Goal: Information Seeking & Learning: Learn about a topic

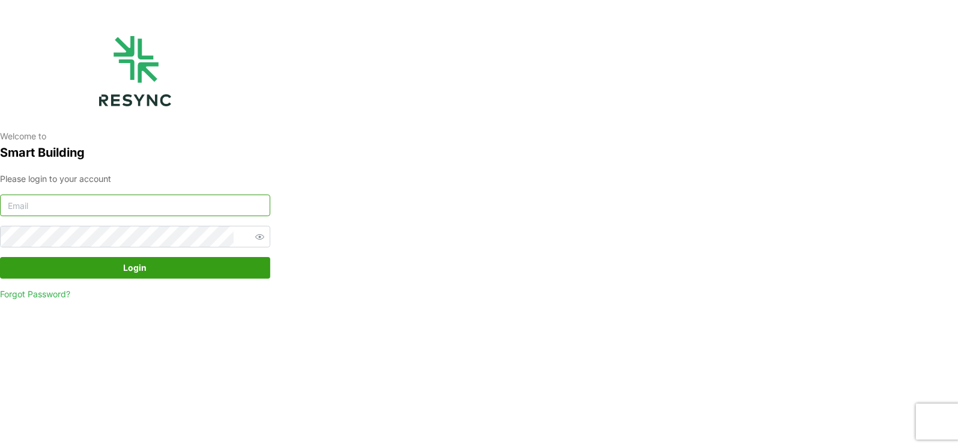
type input "[PERSON_NAME][EMAIL_ADDRESS][DOMAIN_NAME]"
click at [143, 274] on span "Login" at bounding box center [135, 268] width 23 height 20
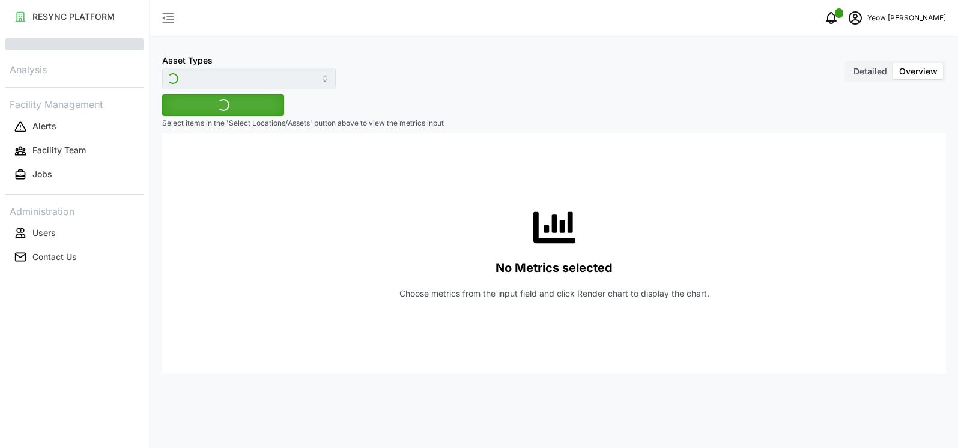
type input "Revenue meter"
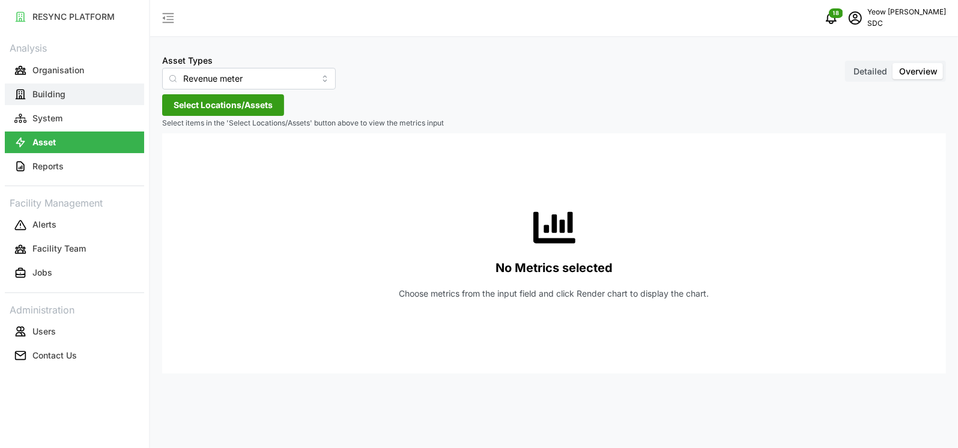
drag, startPoint x: 43, startPoint y: 96, endPoint x: 53, endPoint y: 92, distance: 10.8
click at [43, 96] on p "Building" at bounding box center [48, 94] width 33 height 12
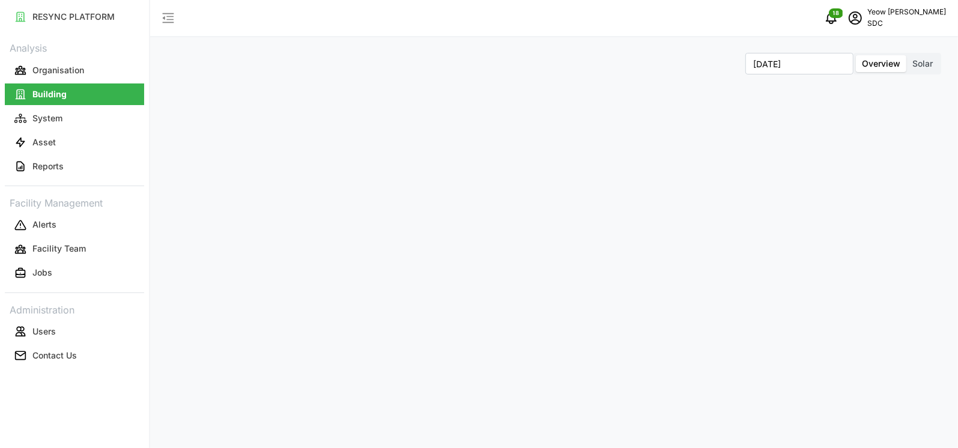
click at [923, 63] on span "Solar" at bounding box center [922, 63] width 20 height 10
click at [906, 55] on input "Solar" at bounding box center [906, 55] width 0 height 0
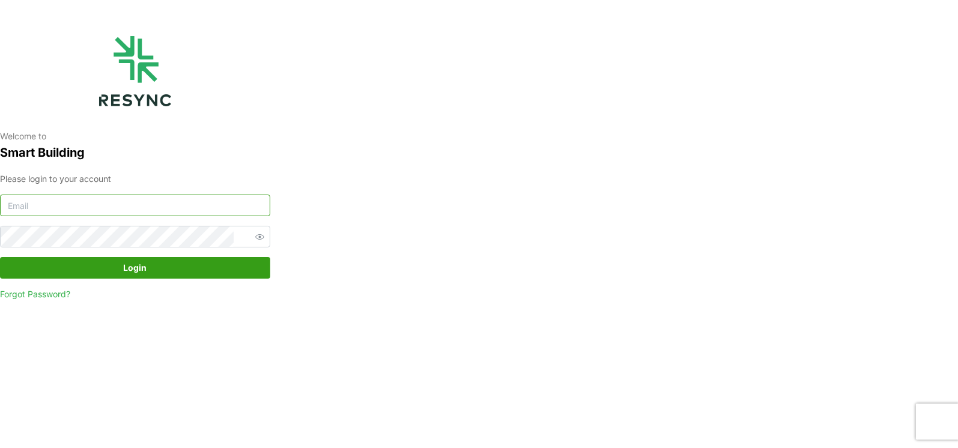
type input "[PERSON_NAME][EMAIL_ADDRESS][DOMAIN_NAME]"
click at [144, 273] on span "Login" at bounding box center [135, 268] width 23 height 20
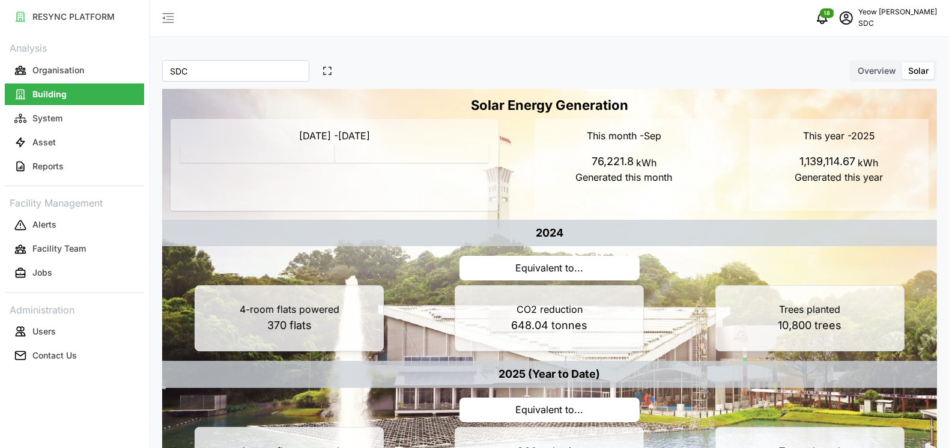
click at [875, 71] on span "Overview" at bounding box center [877, 70] width 38 height 10
click at [852, 62] on input "Overview" at bounding box center [852, 62] width 0 height 0
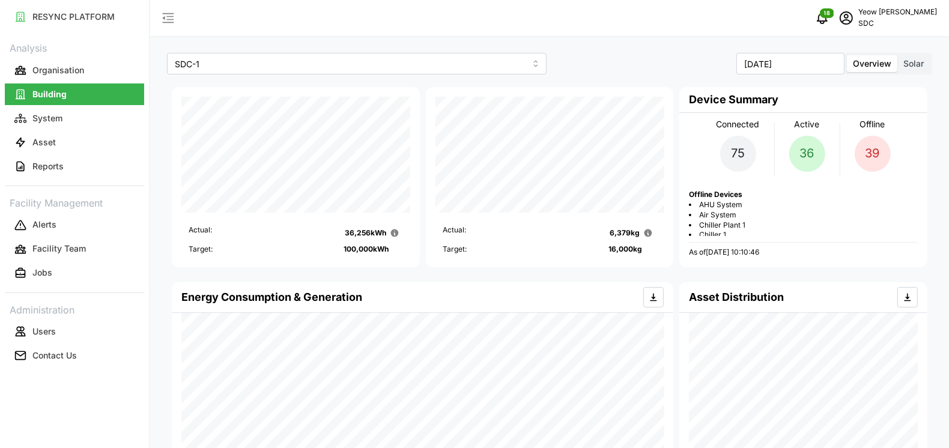
click at [911, 65] on span "Solar" at bounding box center [913, 63] width 20 height 10
click at [897, 55] on input "Solar" at bounding box center [897, 55] width 0 height 0
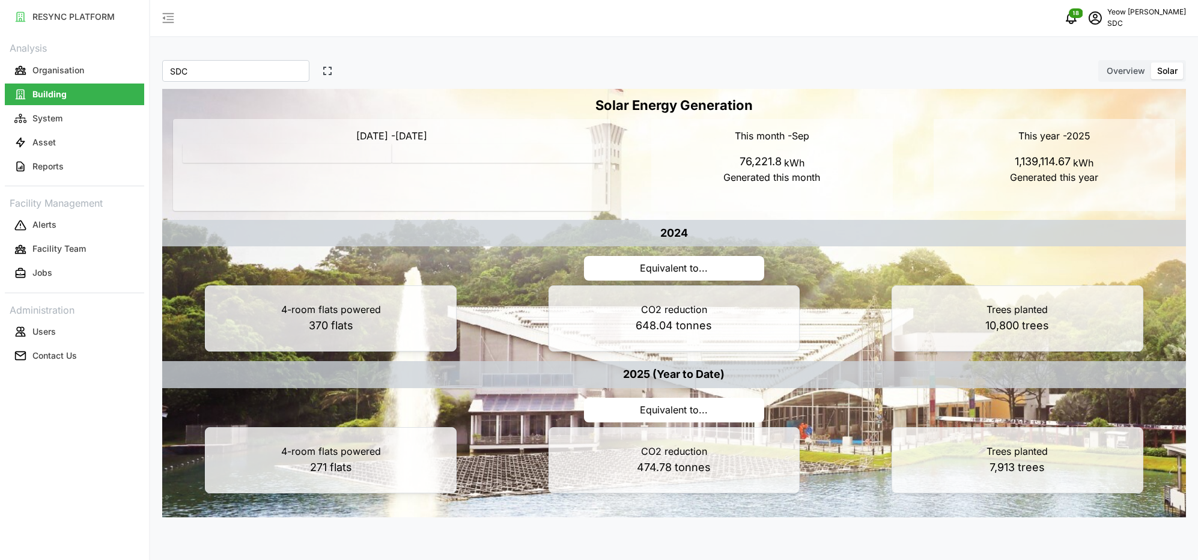
click at [733, 26] on div "18 Yeow Audrey SDC" at bounding box center [674, 18] width 1048 height 37
click at [787, 61] on div "SDC * owned property SDC * Overview Solar" at bounding box center [674, 71] width 1024 height 22
click at [827, 410] on div "2025 (Year to Date) Equivalent to... 4-room flats powered 271 flats CO2 reducti…" at bounding box center [673, 427] width 1033 height 142
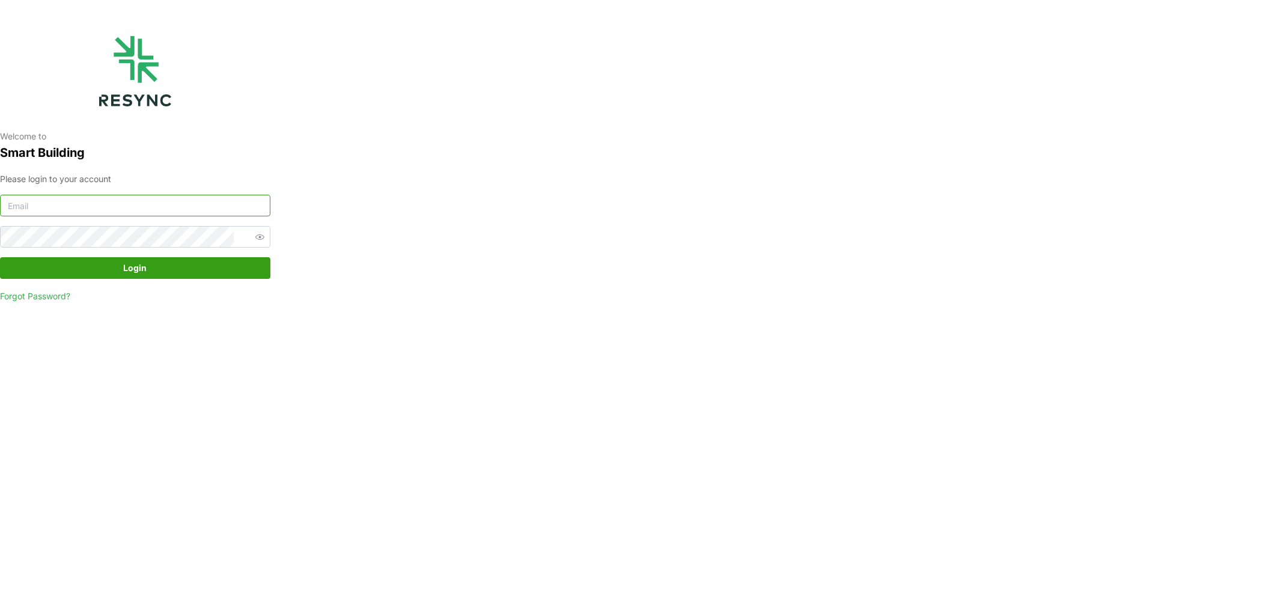
type input "[PERSON_NAME][EMAIL_ADDRESS][DOMAIN_NAME]"
click at [112, 267] on span "Login" at bounding box center [134, 268] width 247 height 20
drag, startPoint x: 1254, startPoint y: 568, endPoint x: 1253, endPoint y: 555, distance: 12.6
click at [1254, 568] on icon "button" at bounding box center [1254, 570] width 10 height 10
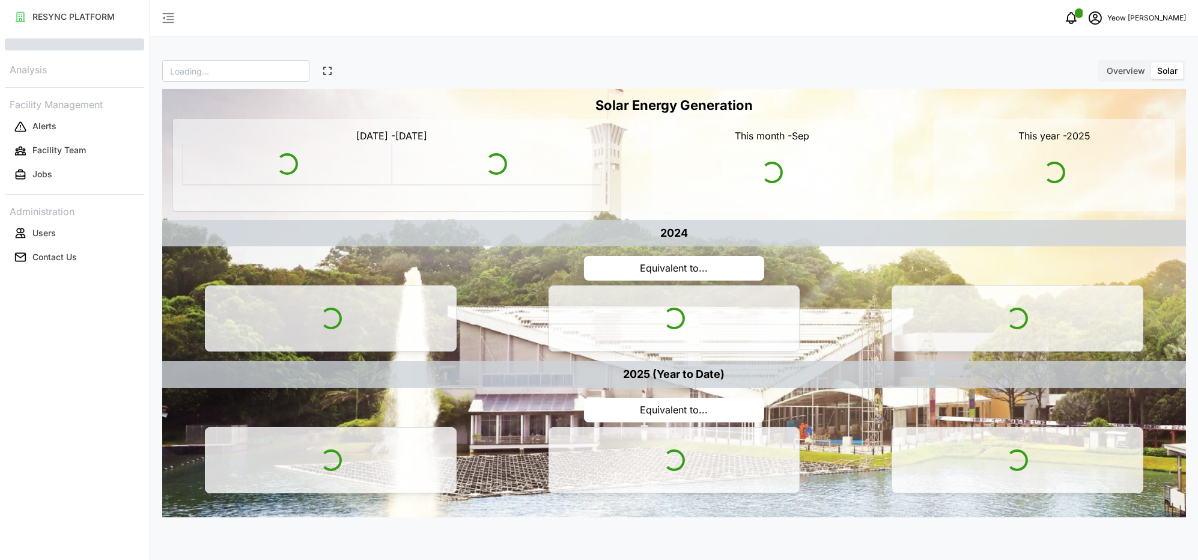
type input "SDC"
